Goal: Information Seeking & Learning: Learn about a topic

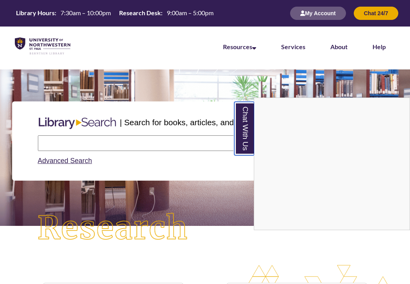
click at [248, 135] on link "Chat With Us" at bounding box center [244, 128] width 20 height 53
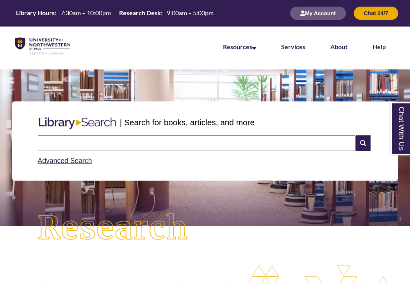
click at [246, 141] on input "text" at bounding box center [197, 143] width 318 height 16
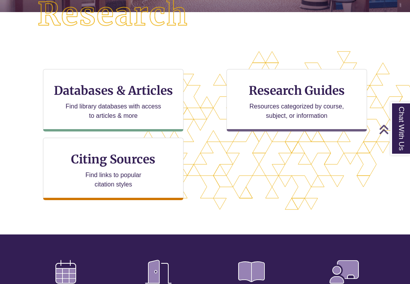
scroll to position [214, 0]
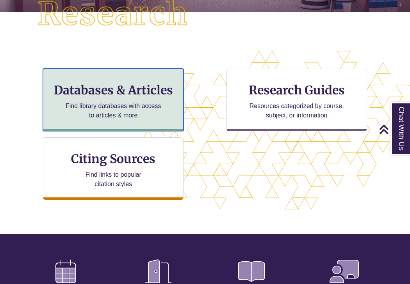
click at [156, 99] on div "Databases & Articles Find library databases with access to articles & more" at bounding box center [113, 100] width 140 height 62
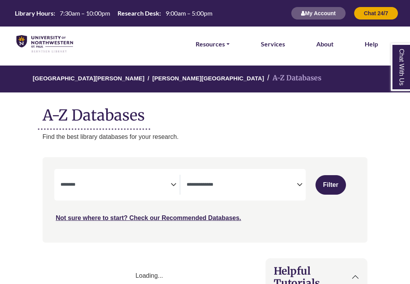
select select "Database Subject Filter"
select select "Database Types Filter"
select select "Database Subject Filter"
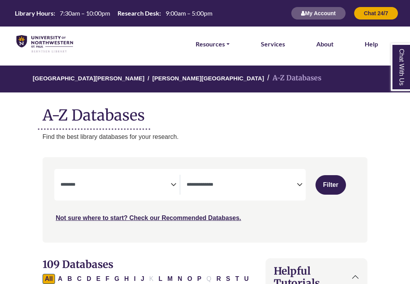
click at [229, 186] on textarea "Search" at bounding box center [241, 185] width 110 height 6
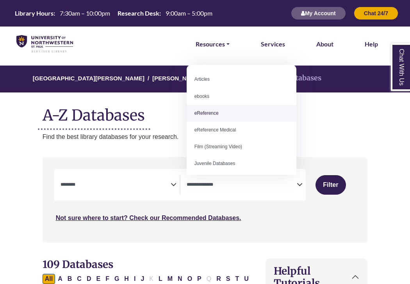
select select "*****"
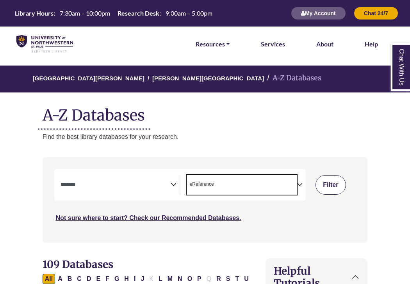
click at [332, 187] on button "Filter" at bounding box center [330, 185] width 31 height 20
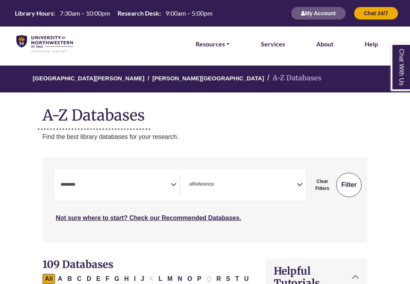
select select "Database Subject Filter"
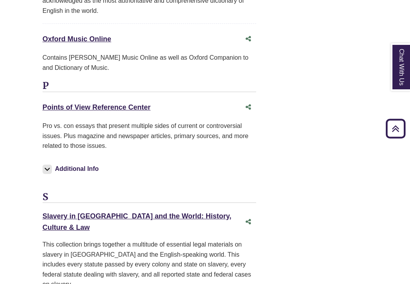
scroll to position [1644, 0]
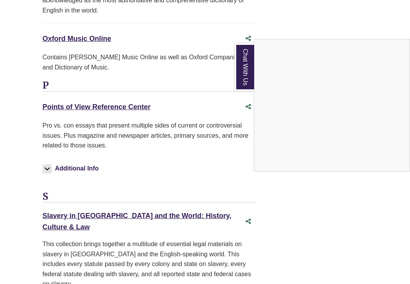
click at [139, 70] on div "Chat With Us" at bounding box center [205, 142] width 410 height 284
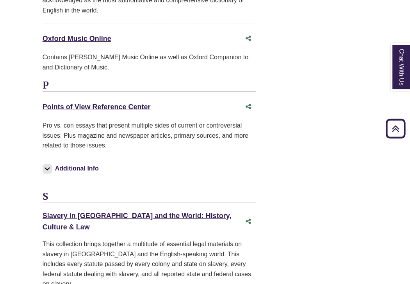
click at [111, 80] on div "P Points of View Reference Center This link opens in a new window Pro vs. con e…" at bounding box center [149, 135] width 213 height 111
click at [111, 103] on link "Points of View Reference Center This link opens in a new window" at bounding box center [97, 107] width 108 height 8
